Goal: Book appointment/travel/reservation

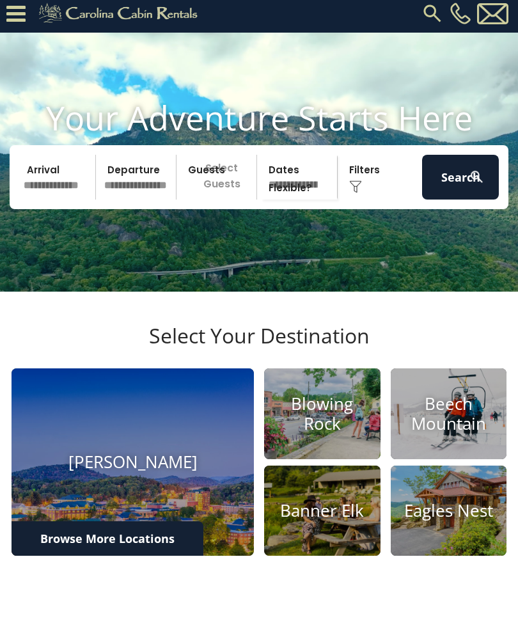
scroll to position [4, 0]
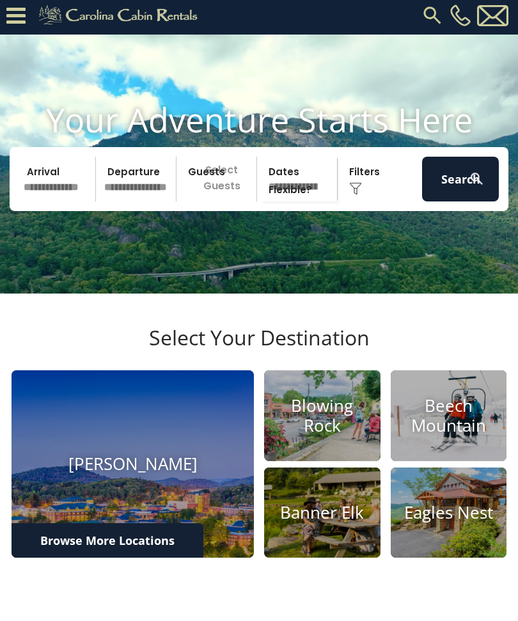
click at [369, 200] on div "Click to Choose" at bounding box center [380, 179] width 77 height 45
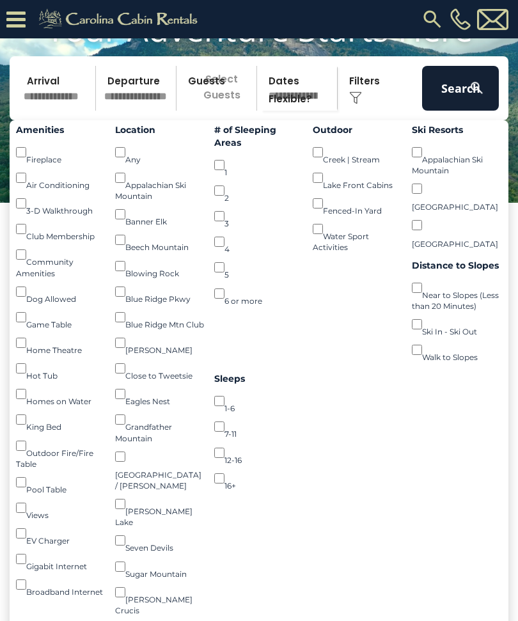
scroll to position [116, 0]
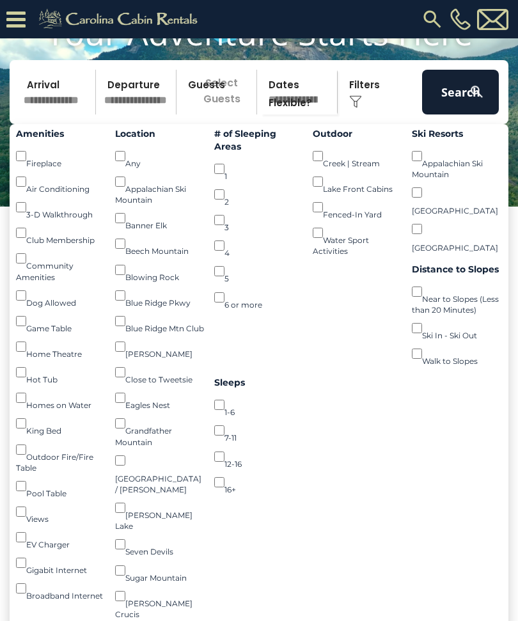
click at [129, 251] on div "Beech Mountain ()" at bounding box center [160, 244] width 90 height 26
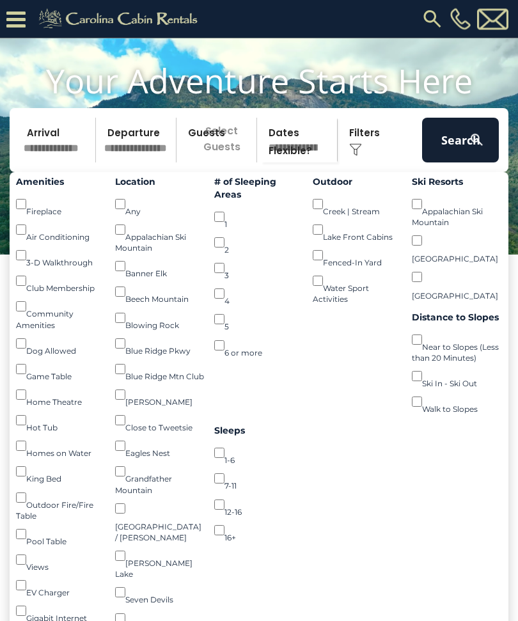
scroll to position [61, 0]
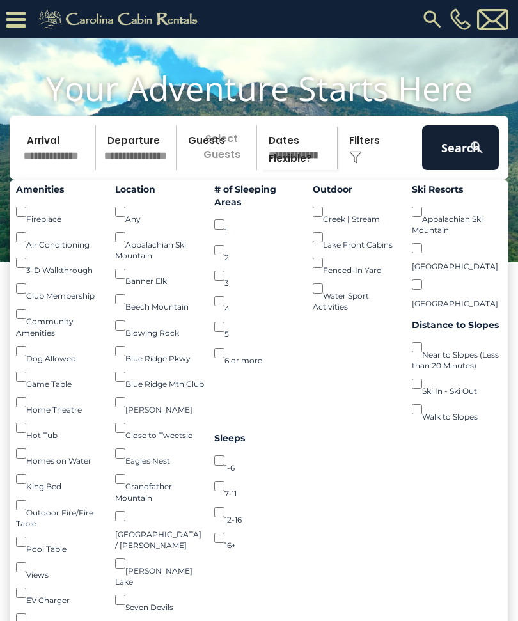
click at [465, 170] on button "Search" at bounding box center [460, 147] width 77 height 45
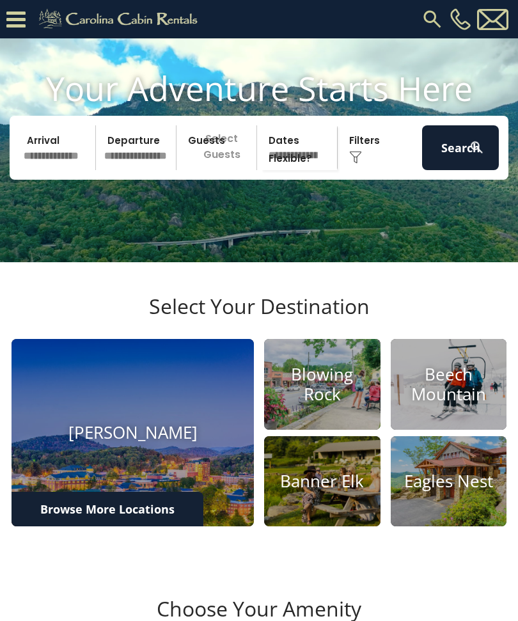
scroll to position [104, 0]
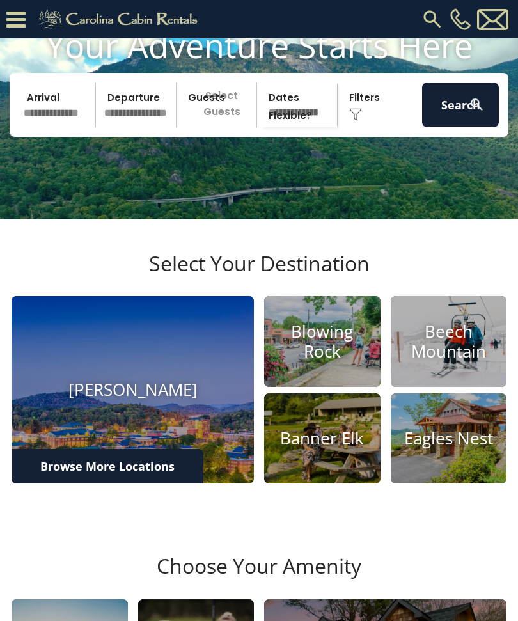
click at [362, 121] on img at bounding box center [355, 114] width 13 height 13
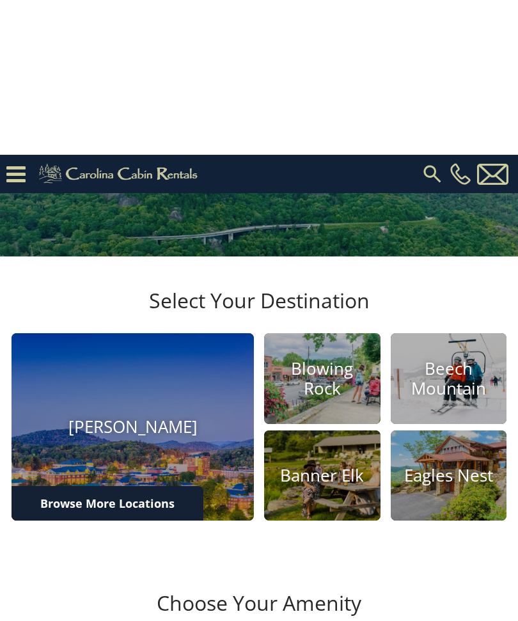
scroll to position [0, 0]
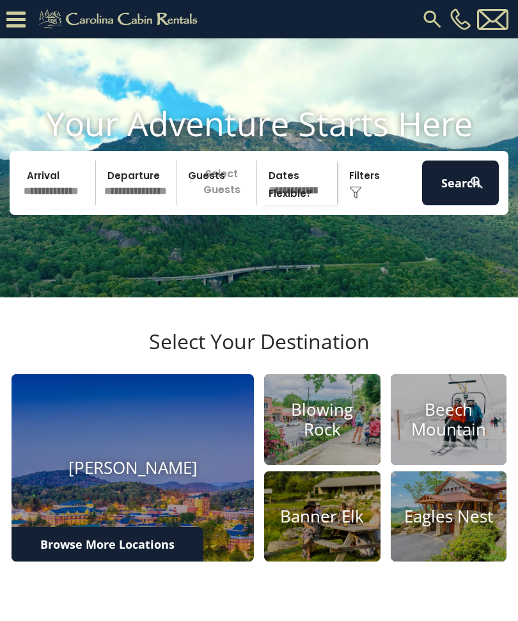
click at [362, 199] on img at bounding box center [355, 192] width 13 height 13
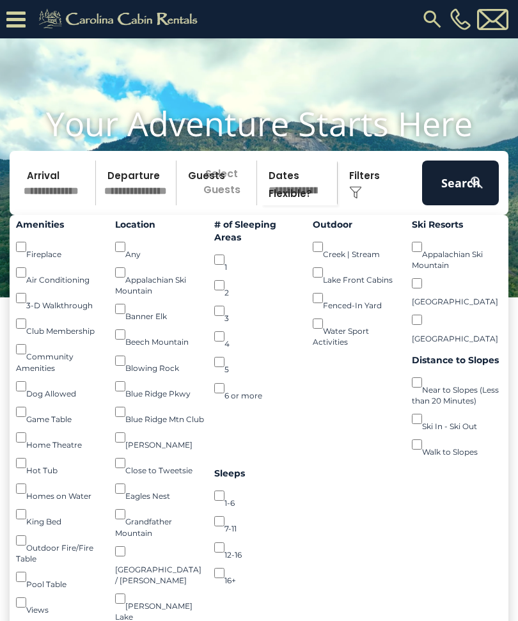
click at [467, 205] on button "Search" at bounding box center [460, 183] width 77 height 45
